Goal: Download file/media

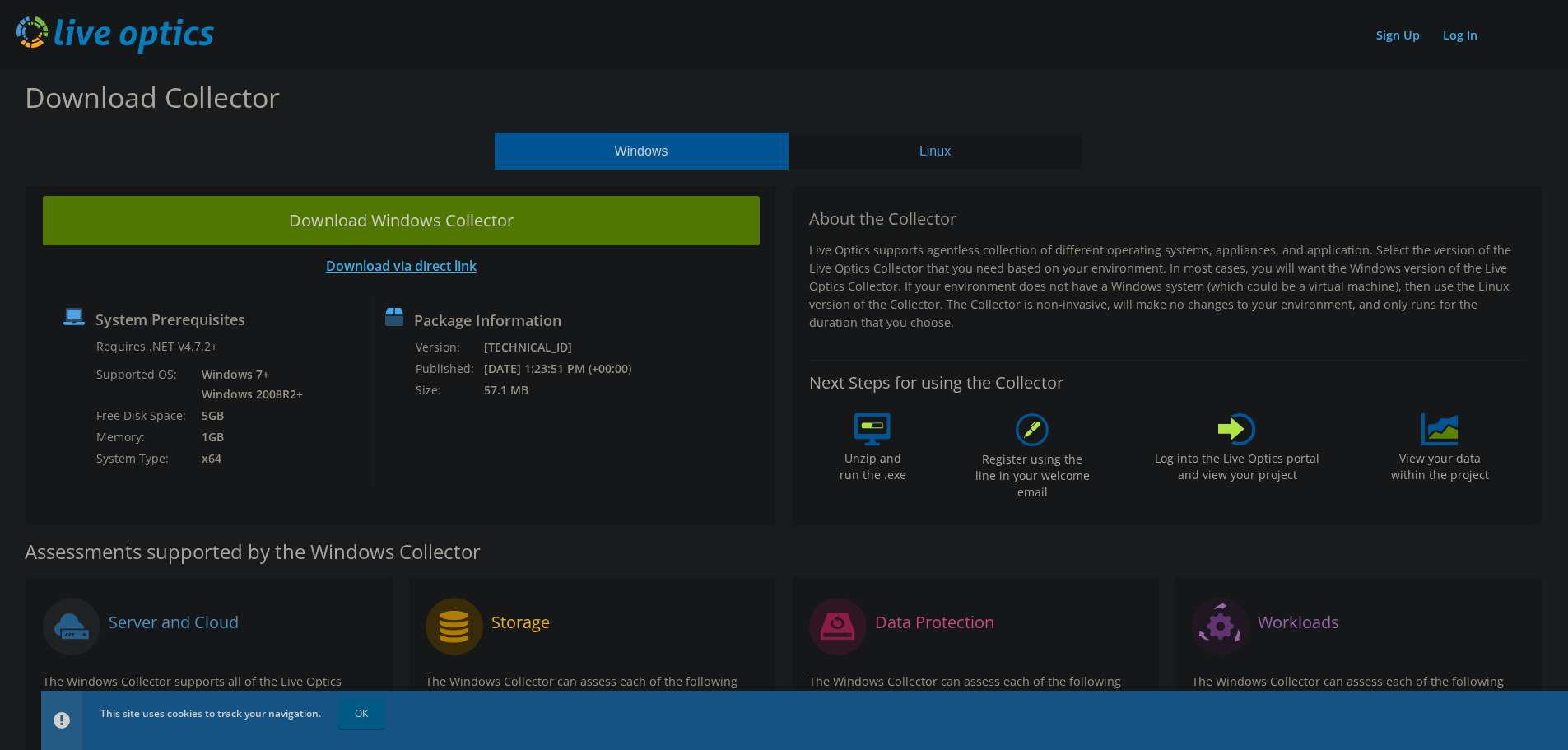
click at [424, 269] on link "Download via direct link" at bounding box center [401, 265] width 151 height 18
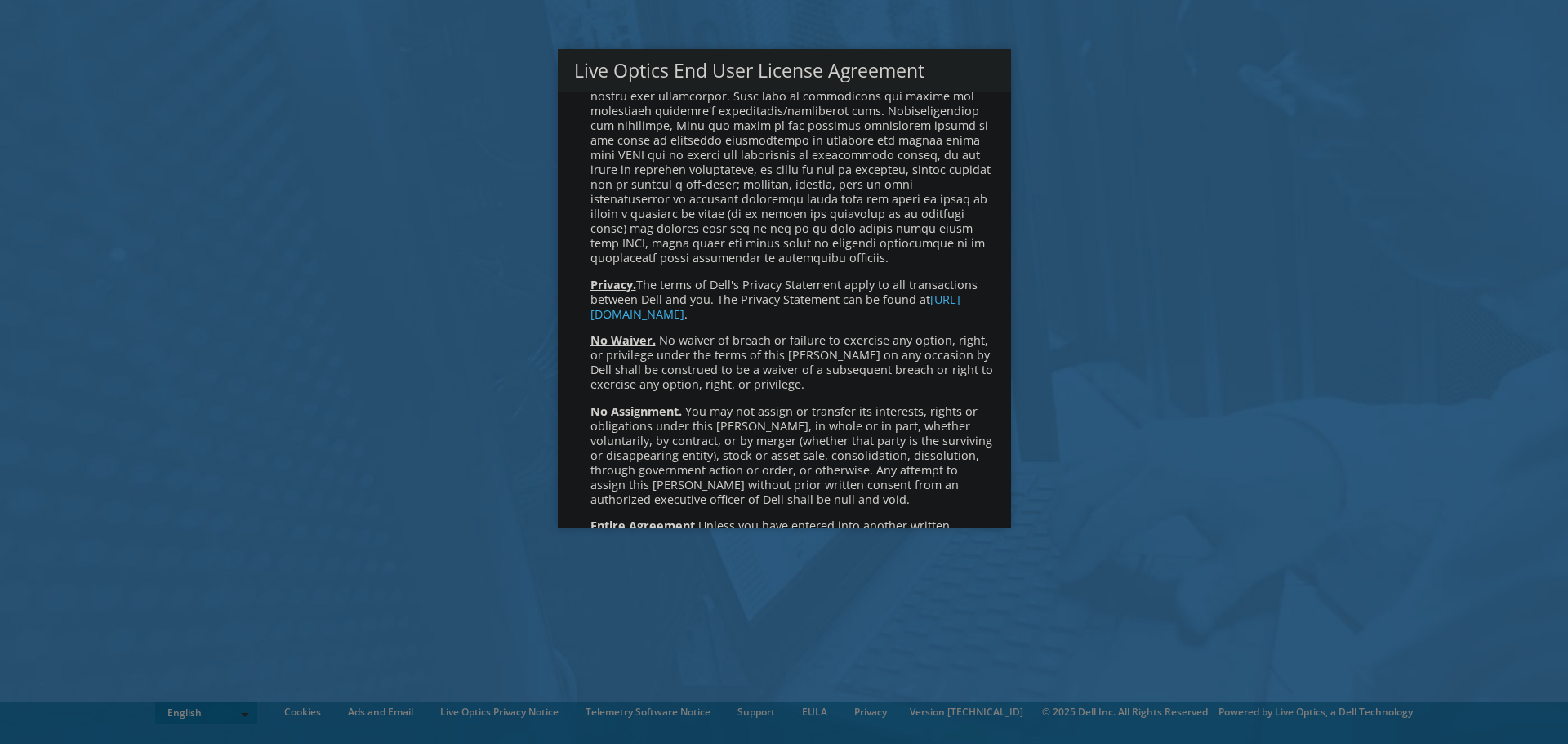
scroll to position [6173, 0]
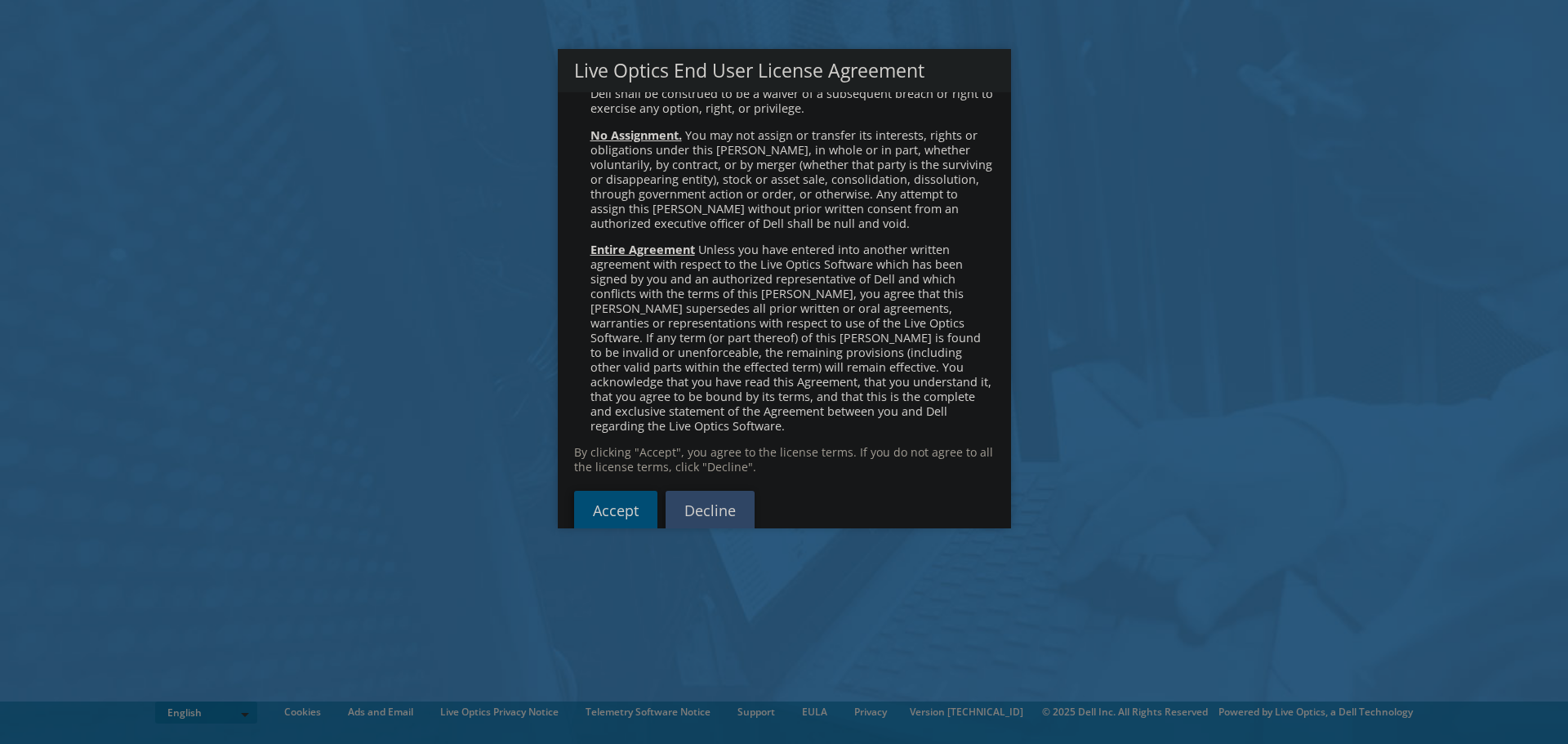
click at [612, 490] on link "Accept" at bounding box center [616, 510] width 84 height 40
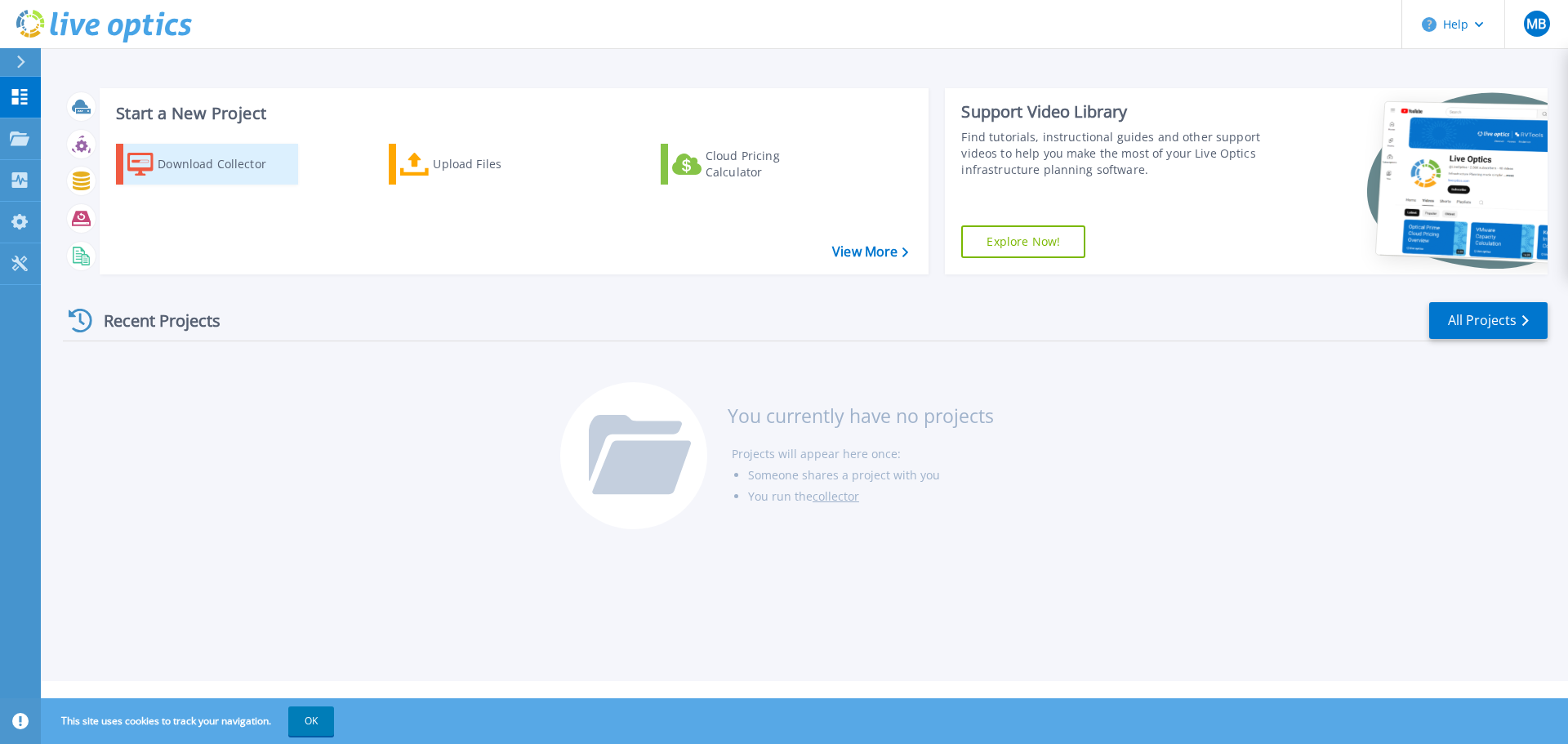
click at [195, 164] on div "Download Collector" at bounding box center [223, 164] width 130 height 33
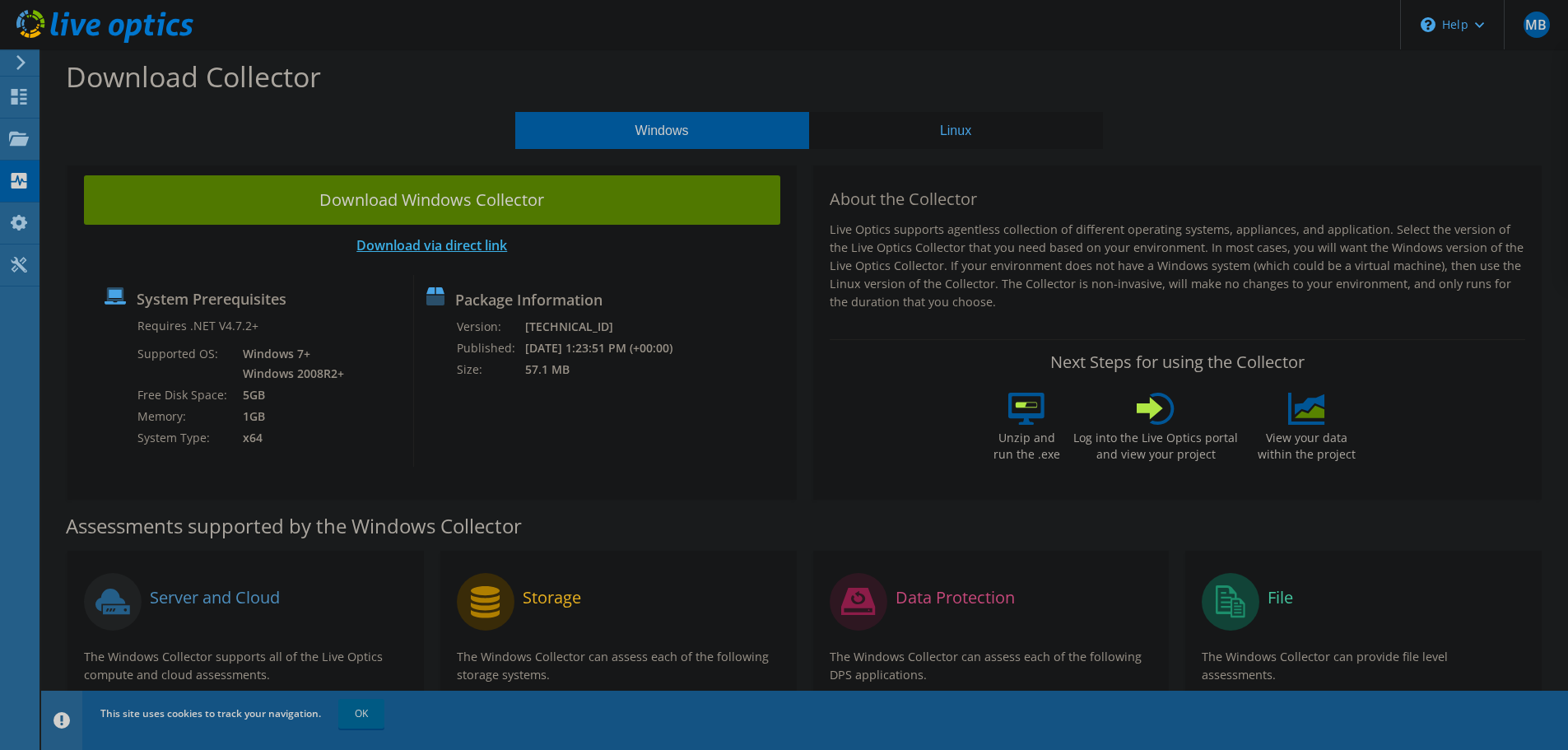
click at [446, 246] on link "Download via direct link" at bounding box center [432, 245] width 151 height 18
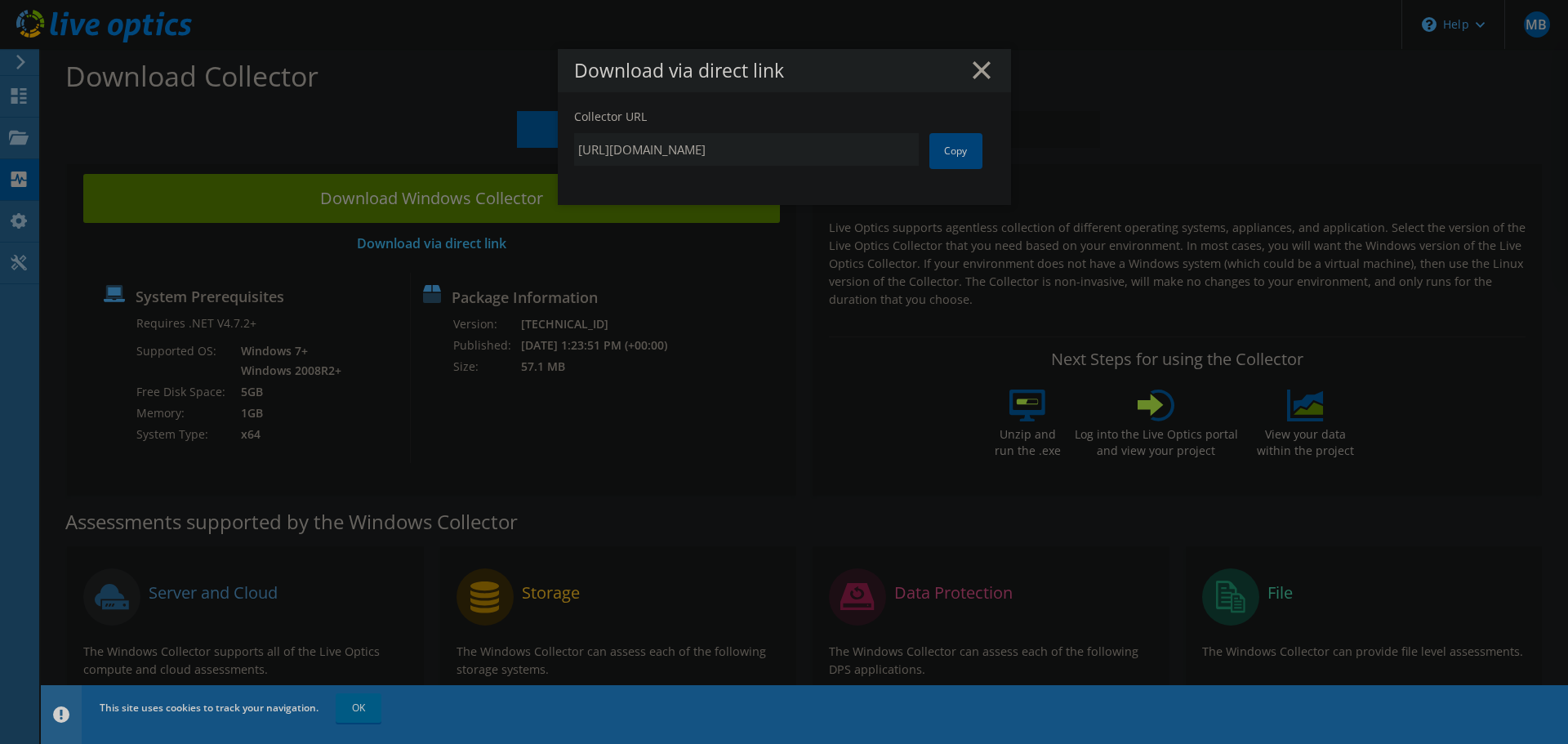
click at [936, 155] on link "Copy" at bounding box center [956, 151] width 53 height 36
click at [1217, 89] on div "Download via direct link Collector URL https://app.liveoptics.com/collector/dir…" at bounding box center [784, 372] width 1568 height 645
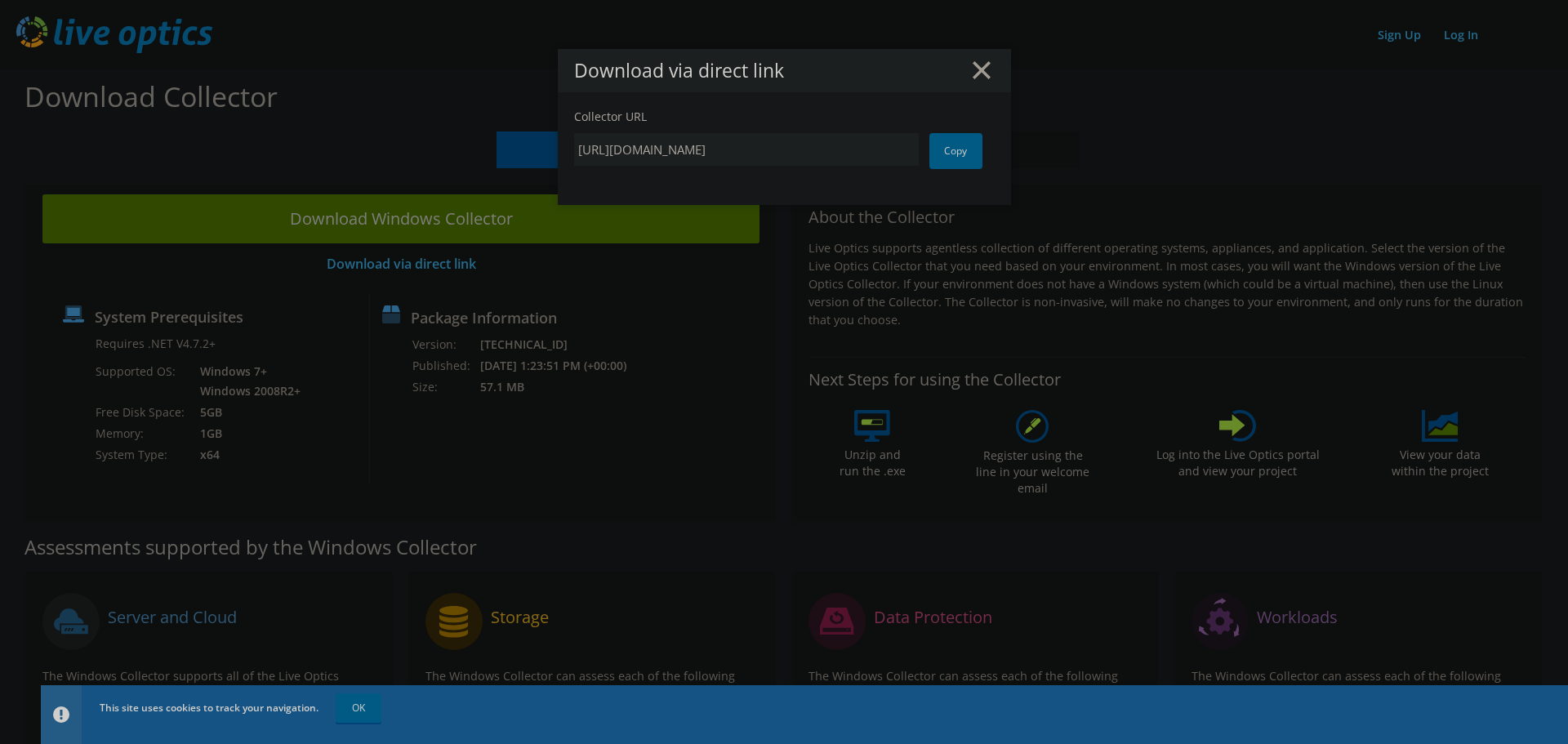
click at [1056, 95] on div "Download via direct link Collector URL [URL][DOMAIN_NAME] Copy" at bounding box center [784, 372] width 1568 height 645
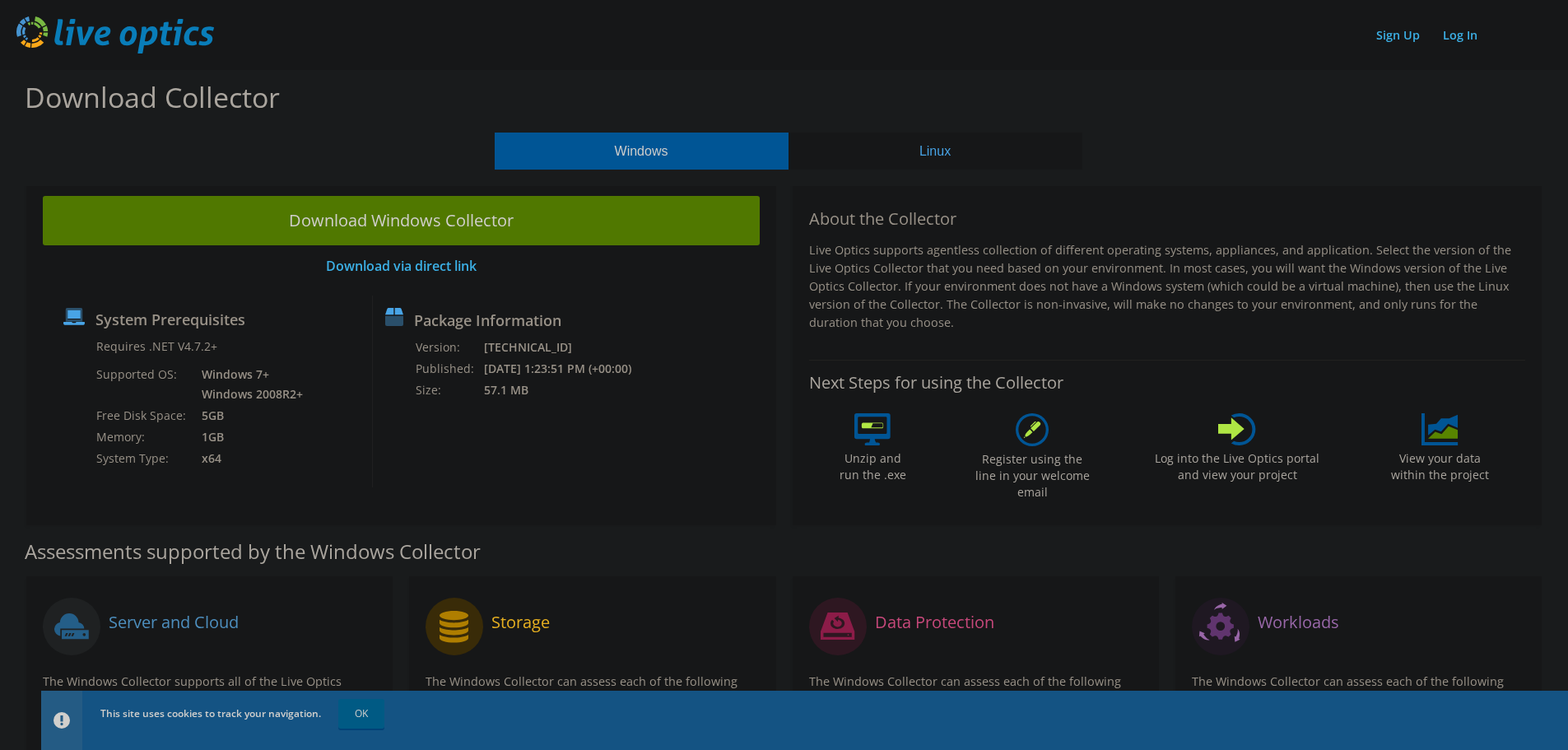
click at [1168, 42] on div "Sign Up Log In" at bounding box center [784, 36] width 1535 height 37
